Goal: Task Accomplishment & Management: Use online tool/utility

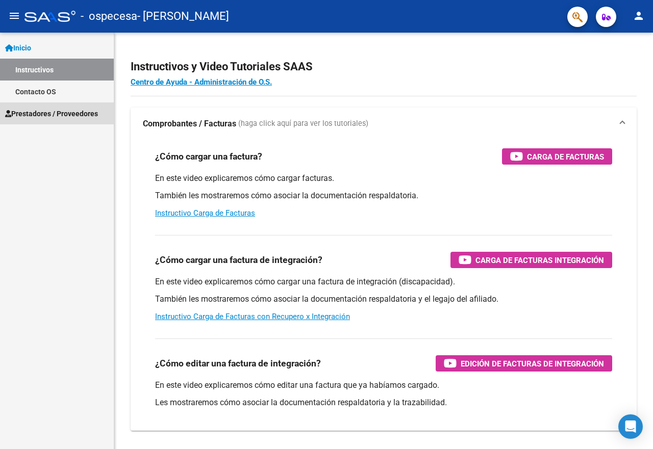
click at [75, 109] on span "Prestadores / Proveedores" at bounding box center [51, 113] width 93 height 11
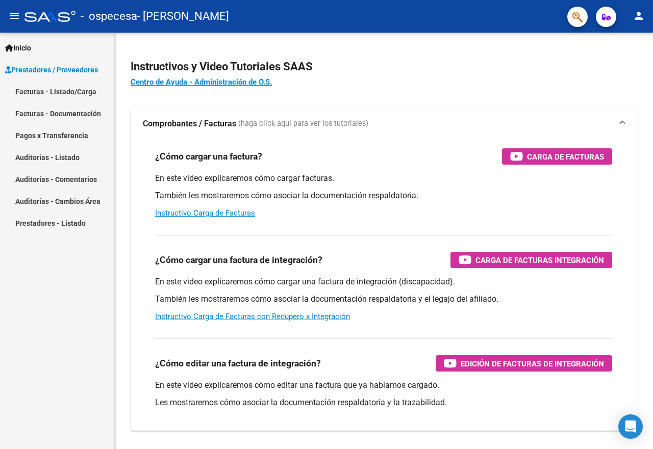
click at [70, 93] on link "Facturas - Listado/Carga" at bounding box center [57, 92] width 114 height 22
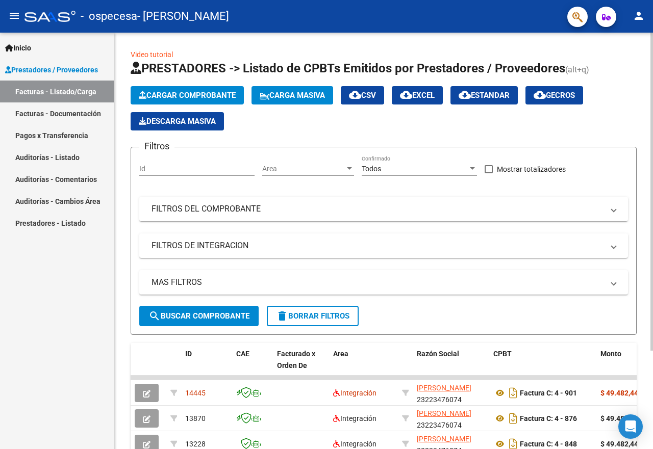
scroll to position [129, 0]
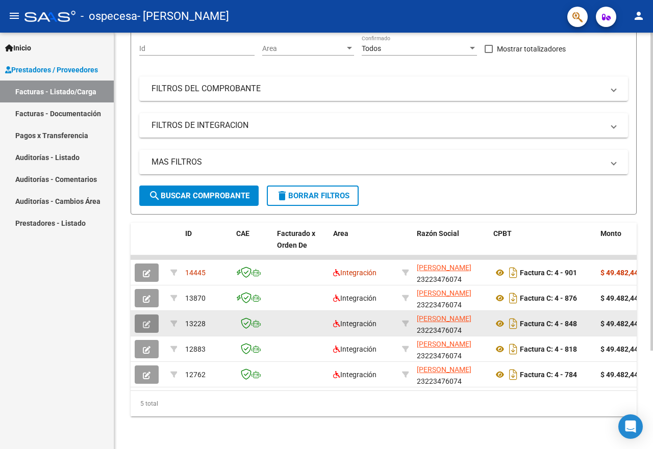
click at [138, 315] on button "button" at bounding box center [147, 324] width 24 height 18
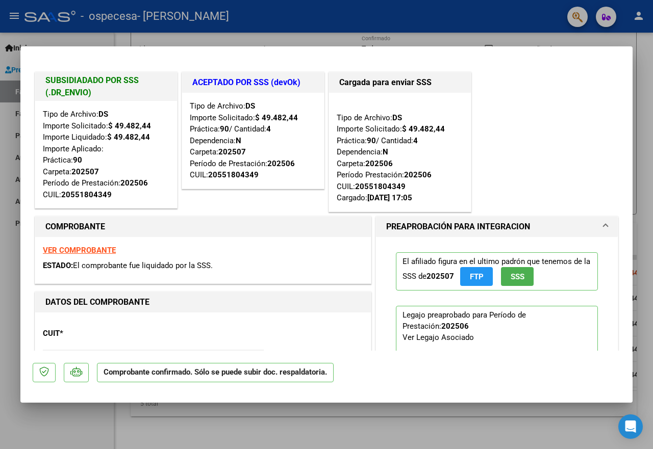
click at [14, 254] on div at bounding box center [326, 224] width 653 height 449
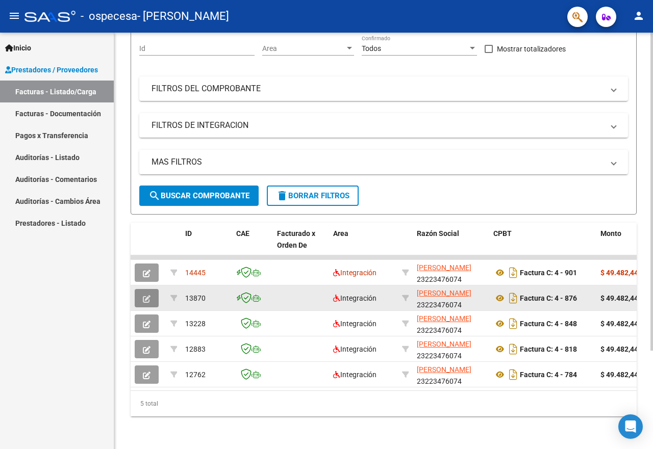
click at [141, 291] on button "button" at bounding box center [147, 298] width 24 height 18
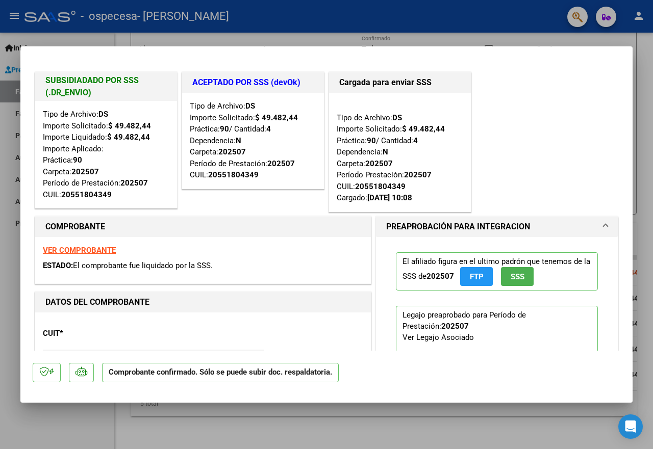
click at [216, 37] on div at bounding box center [326, 224] width 653 height 449
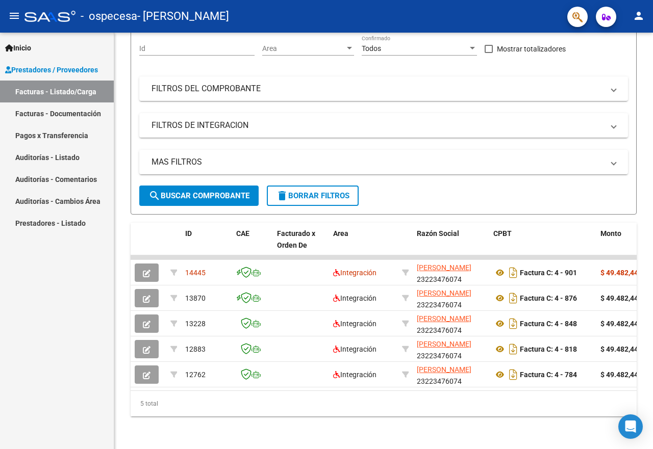
click at [48, 128] on link "Pagos x Transferencia" at bounding box center [57, 135] width 114 height 22
